Goal: Task Accomplishment & Management: Complete application form

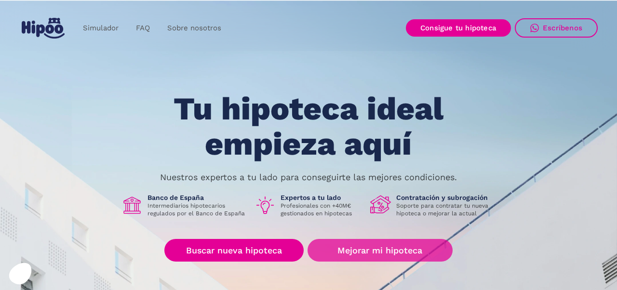
click at [339, 249] on link "Mejorar mi hipoteca" at bounding box center [380, 250] width 145 height 23
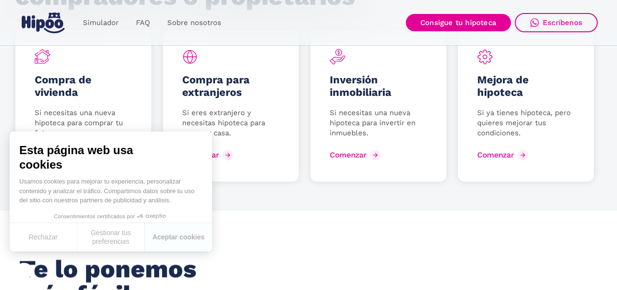
scroll to position [1350, 0]
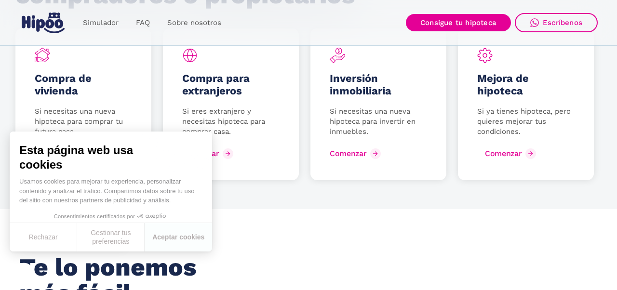
click at [492, 149] on div "Comenzar" at bounding box center [503, 153] width 37 height 9
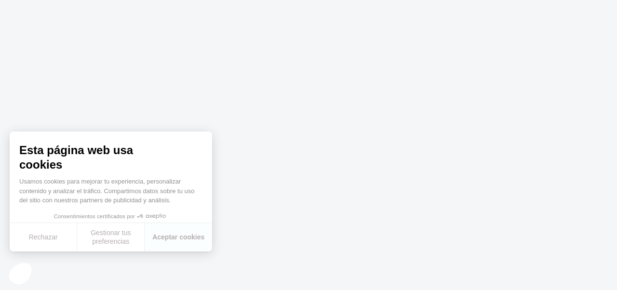
click at [52, 241] on button "Rechazar" at bounding box center [43, 237] width 67 height 28
